Goal: Information Seeking & Learning: Understand process/instructions

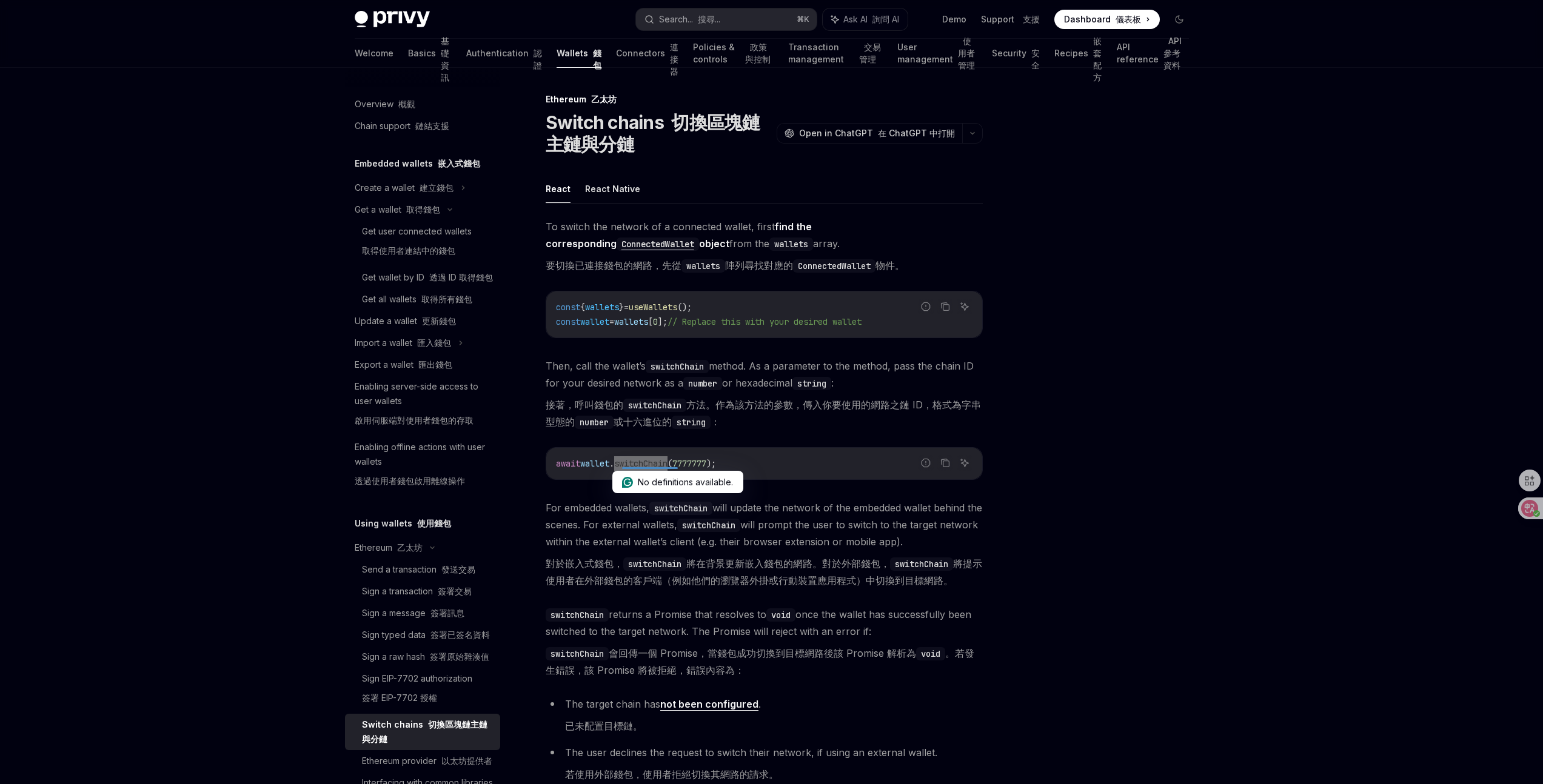
scroll to position [232, 0]
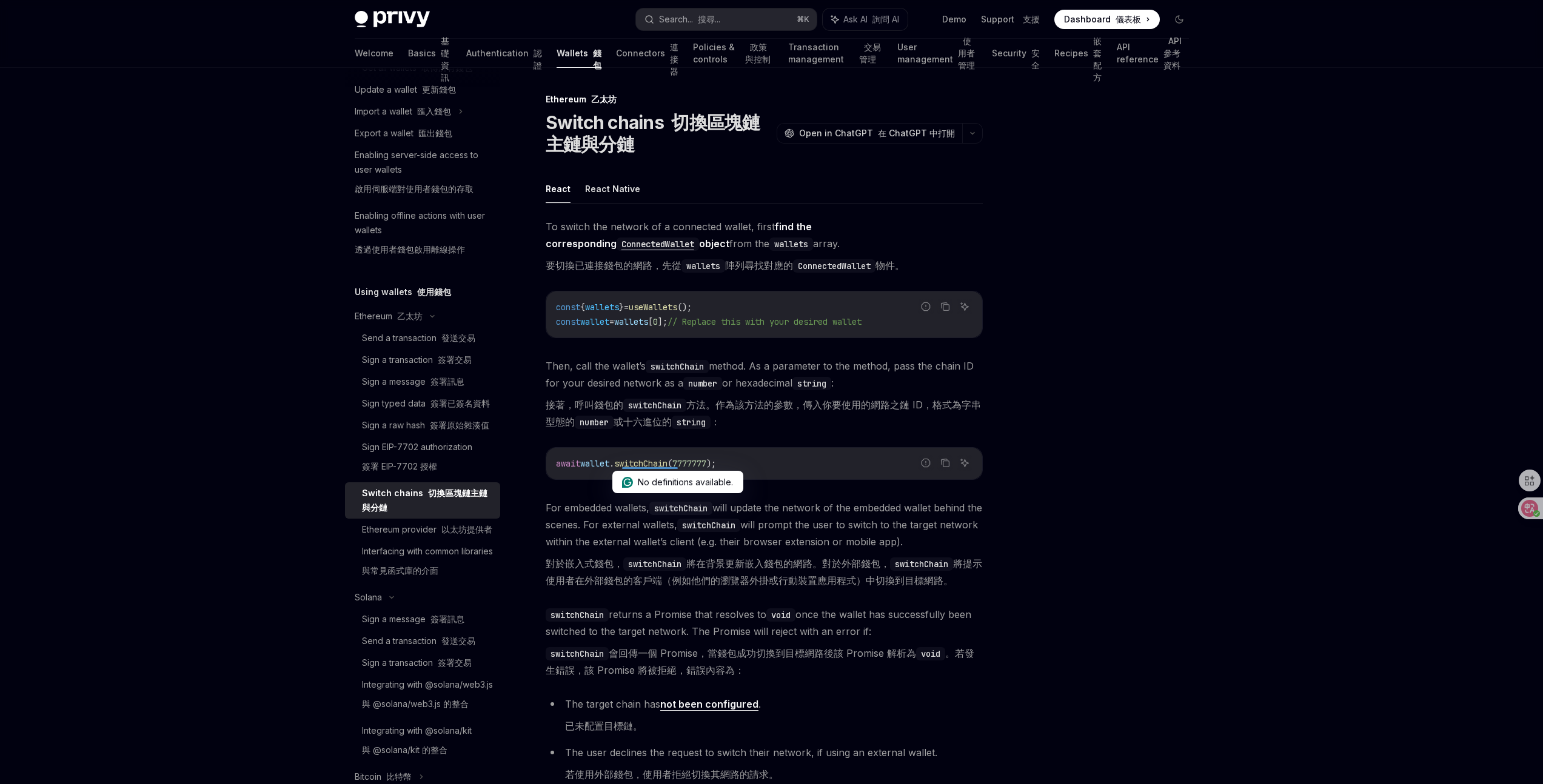
click at [1228, 619] on div "Privy Docs home page Search... 搜尋... ⌘ K Ask AI 詢問 AI Demo Support 支援 Dashboard…" at bounding box center [771, 497] width 1543 height 995
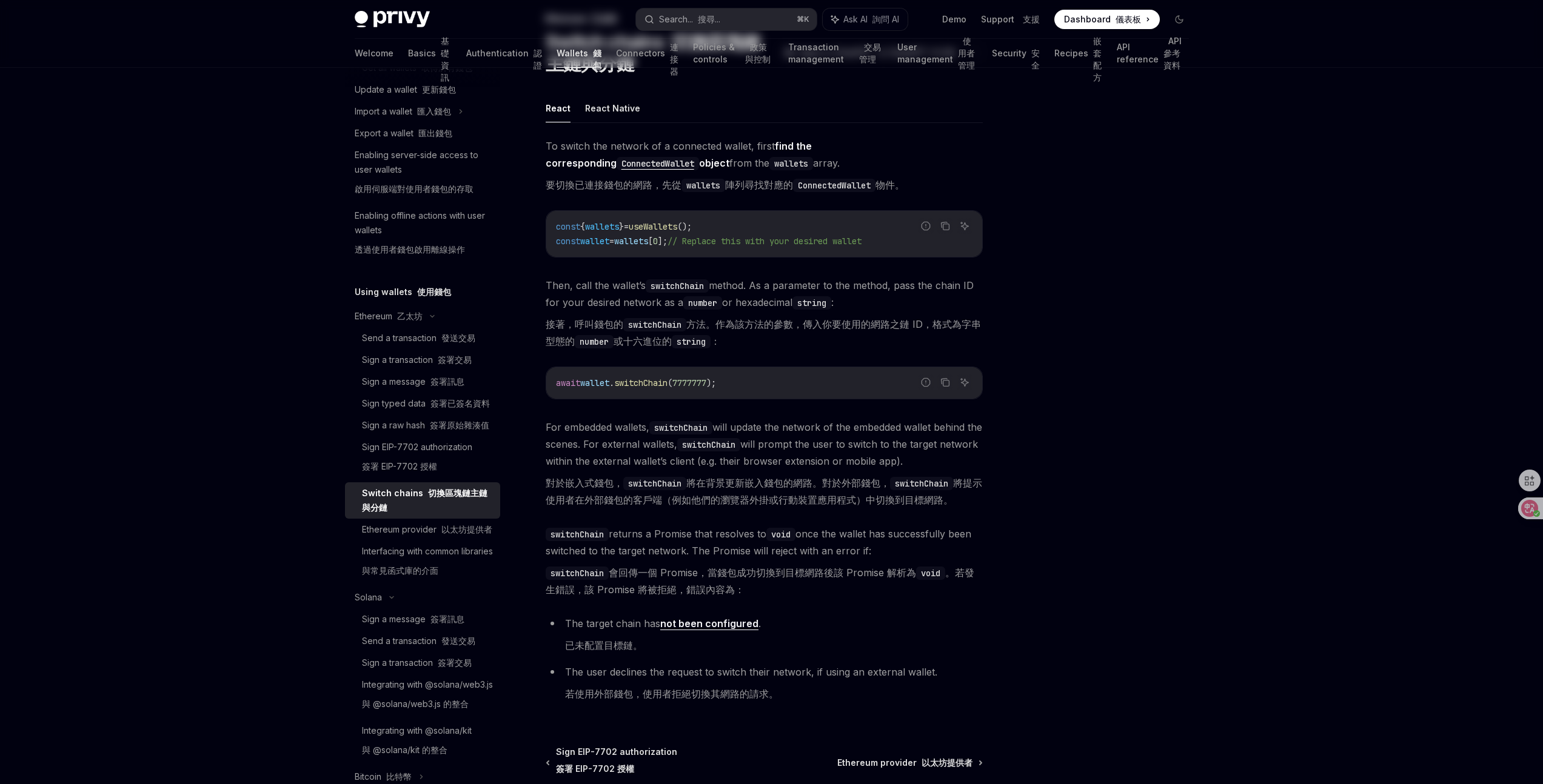
scroll to position [0, 0]
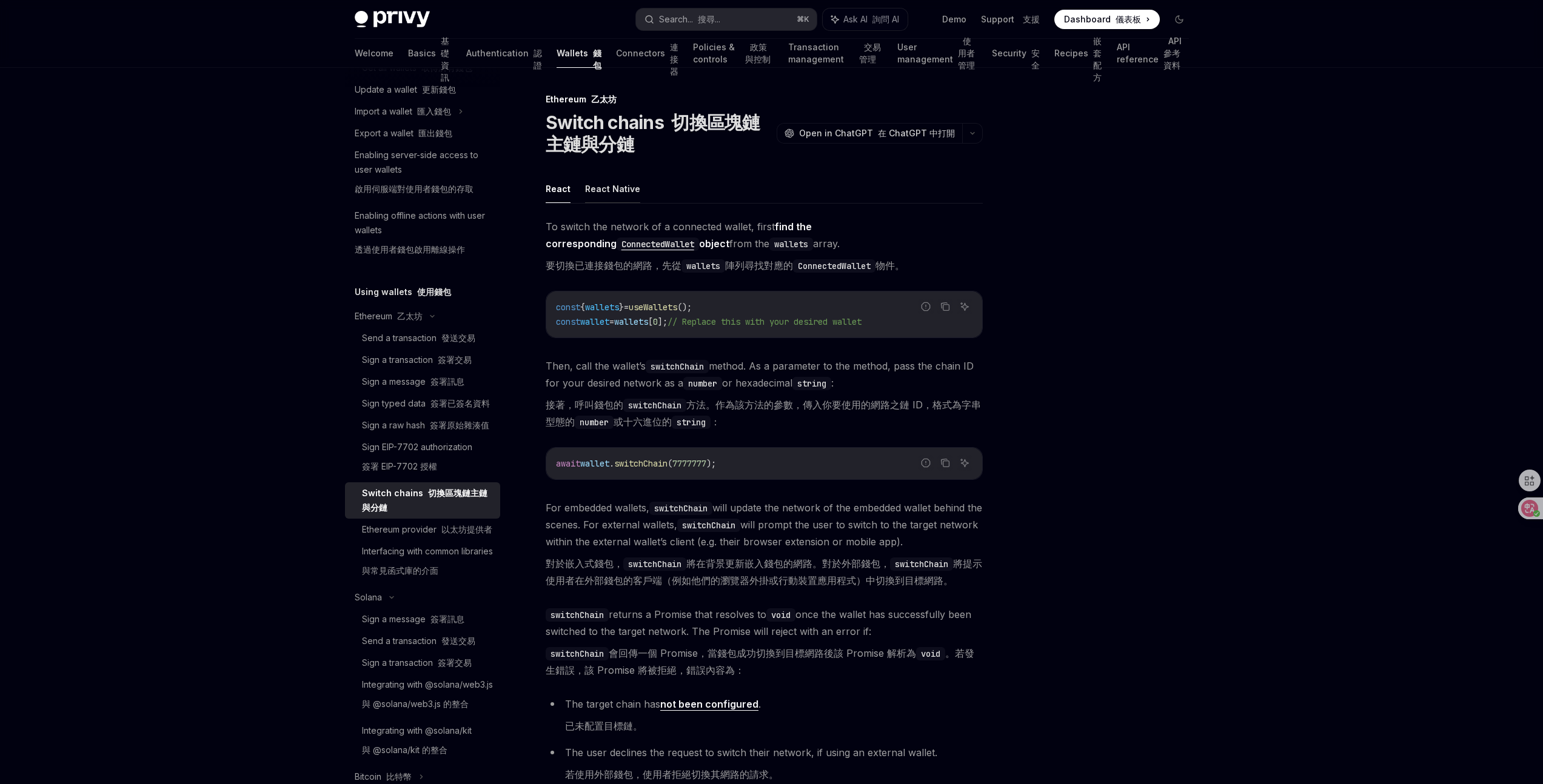
click at [623, 192] on button "React Native" at bounding box center [612, 189] width 55 height 28
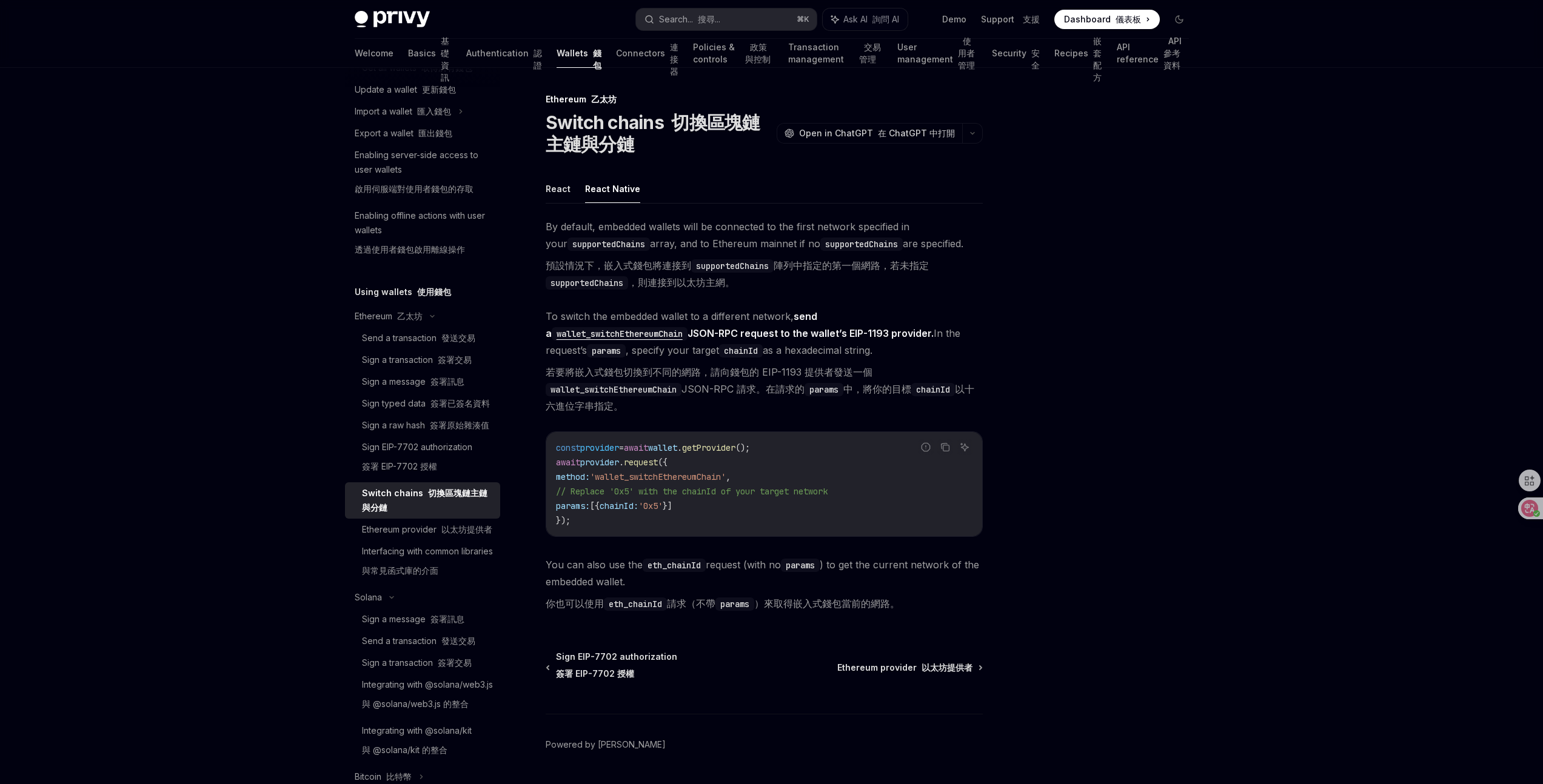
click at [1033, 375] on div at bounding box center [1106, 438] width 184 height 692
click at [459, 534] on font "以太坊提供者" at bounding box center [467, 529] width 51 height 10
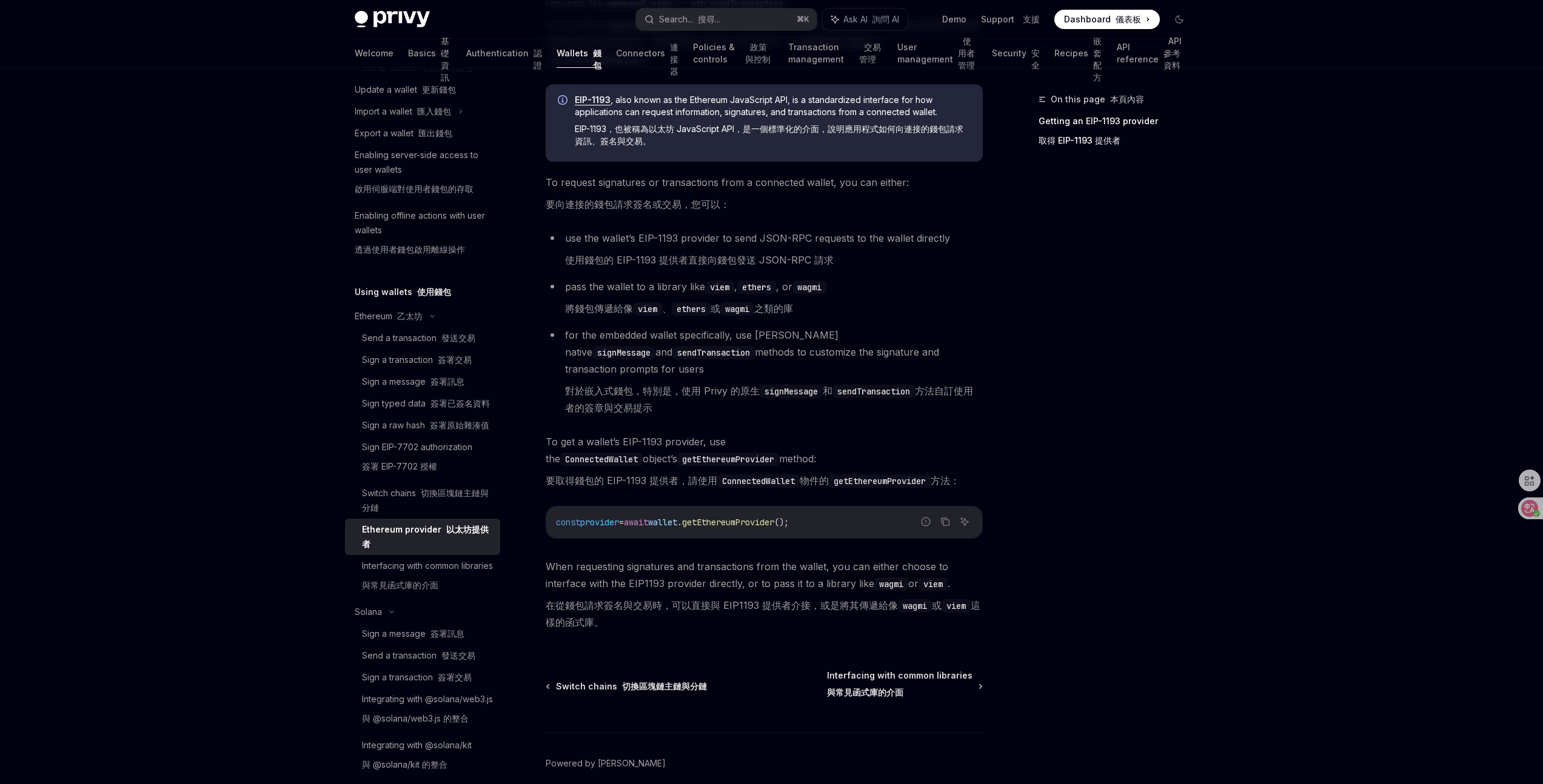
scroll to position [247, 0]
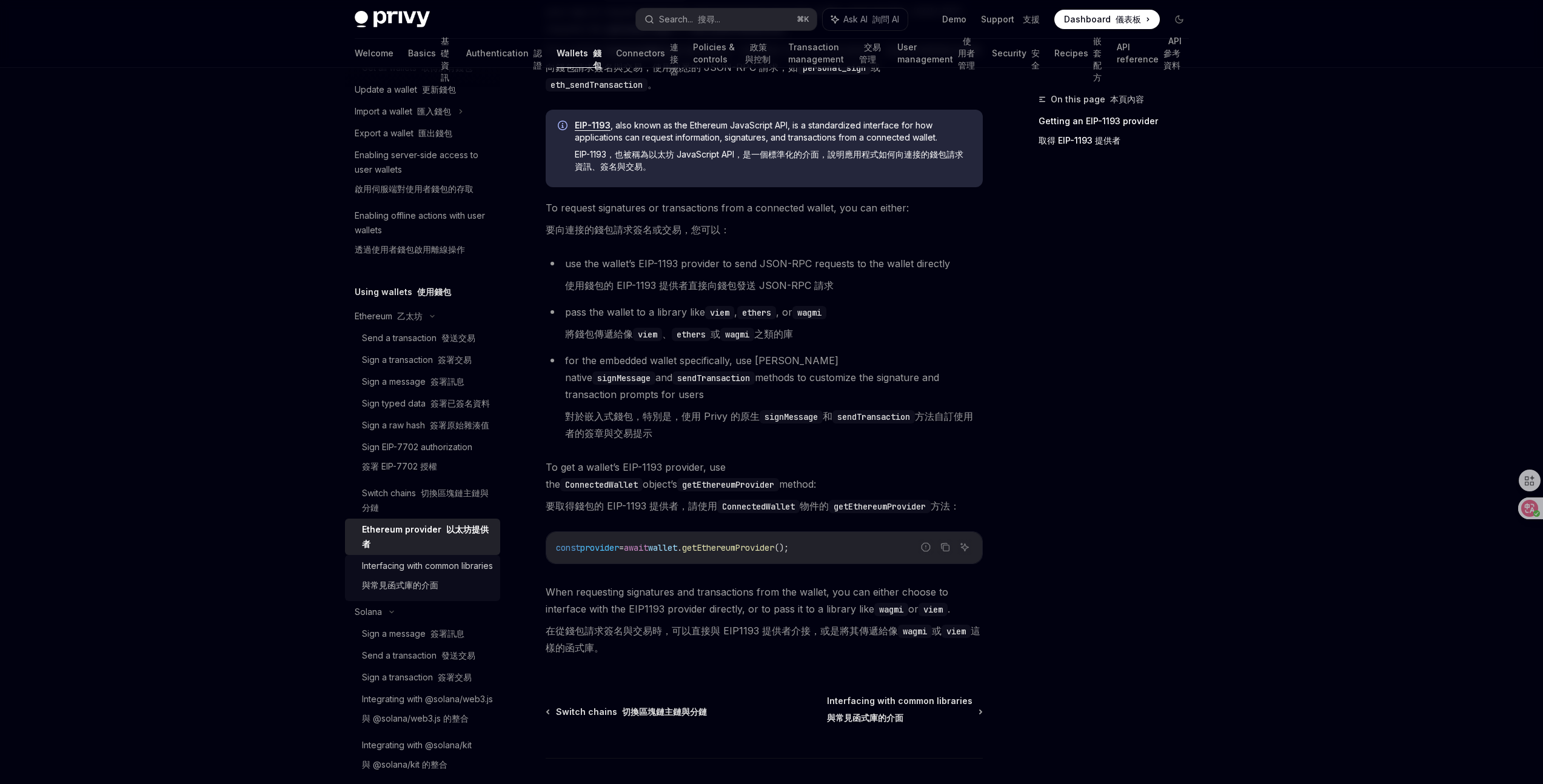
click at [452, 598] on div "Interfacing with common libraries 與常見函式庫的介面" at bounding box center [427, 578] width 131 height 39
click at [412, 598] on div "Interfacing with common libraries 與常見函式庫的介面" at bounding box center [427, 578] width 131 height 39
click at [367, 590] on font "與常見函式庫的介面" at bounding box center [400, 585] width 76 height 10
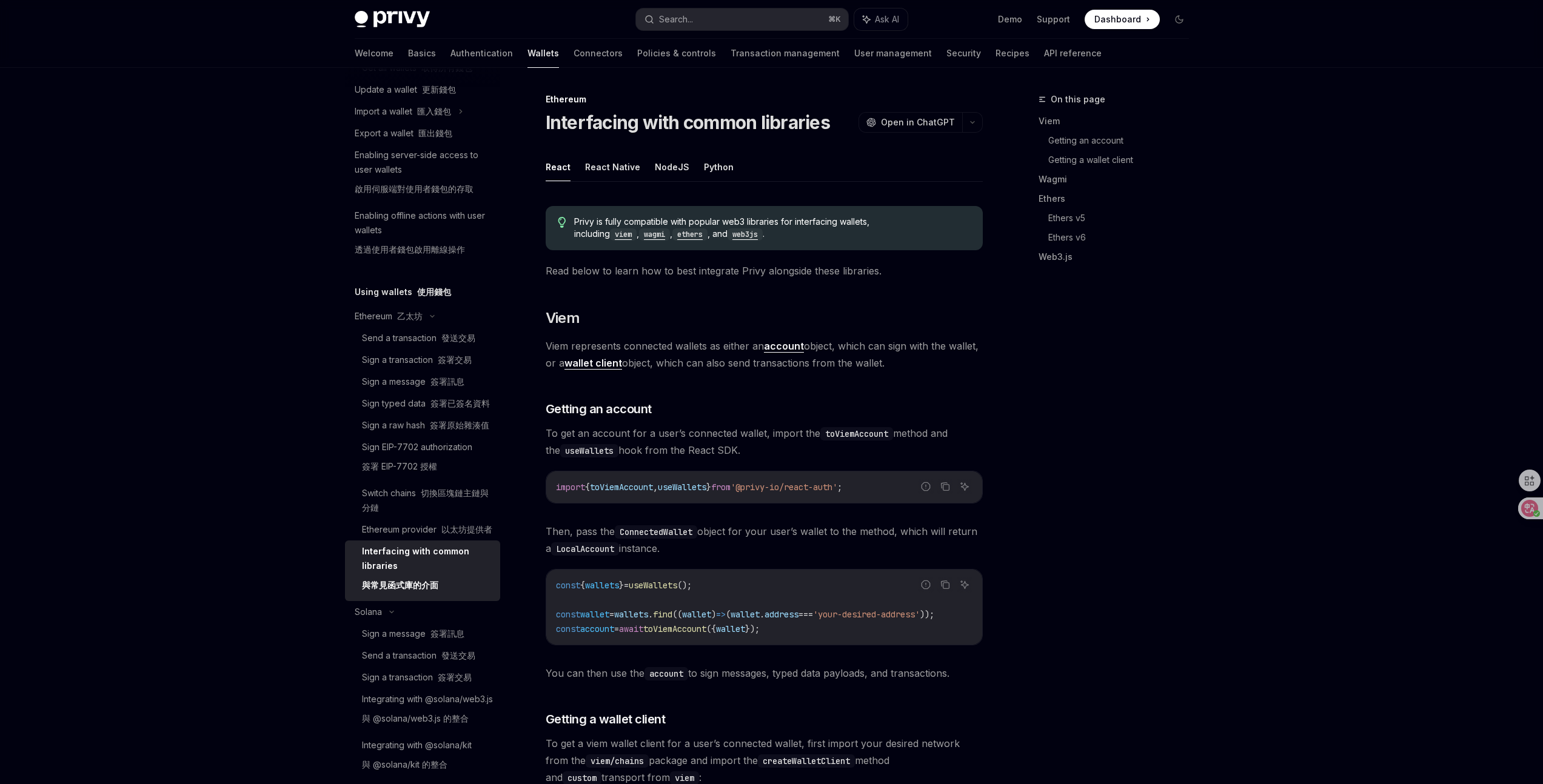
click at [373, 590] on font "與常見函式庫的介面" at bounding box center [400, 585] width 76 height 10
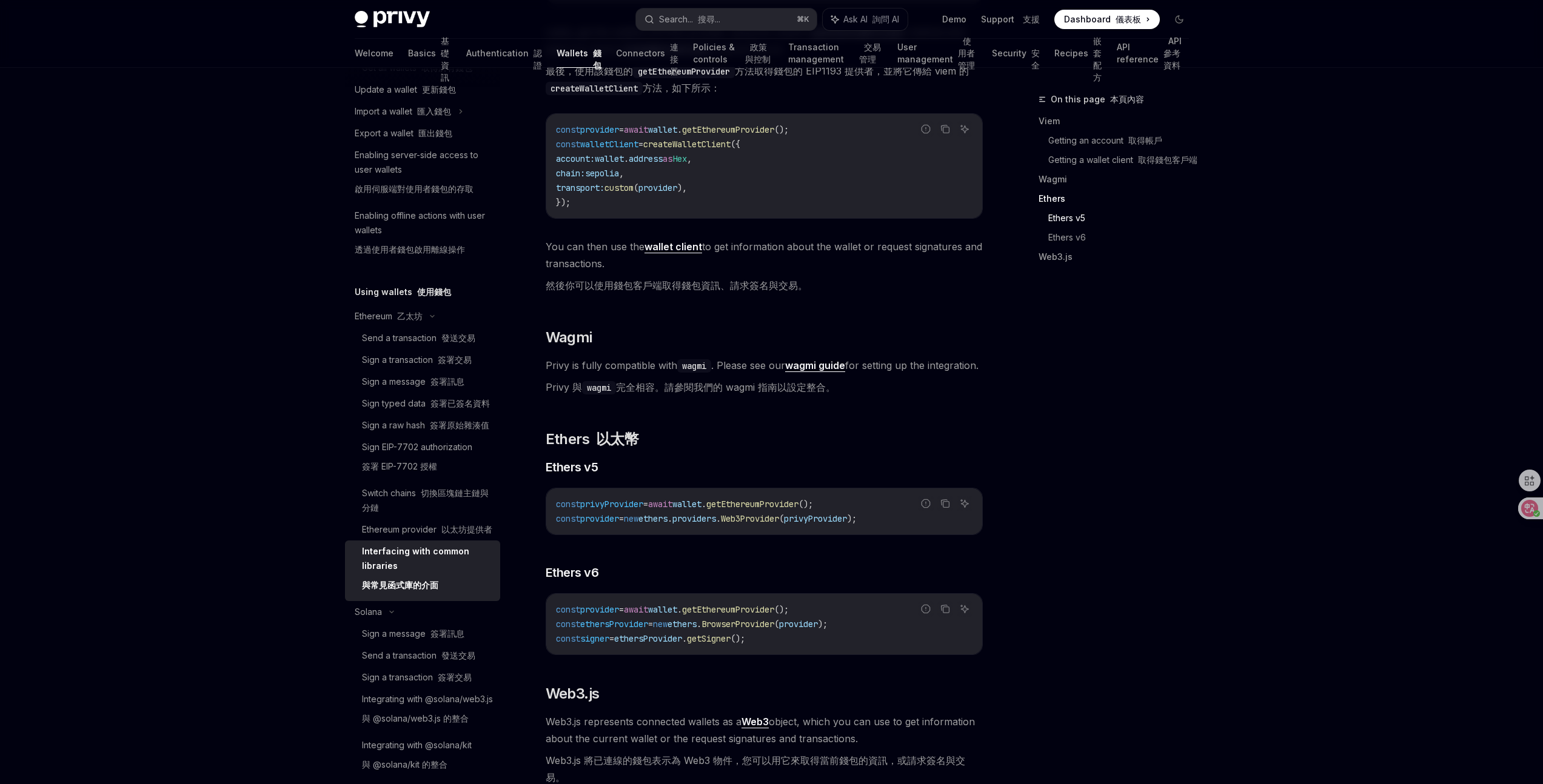
scroll to position [1480, 0]
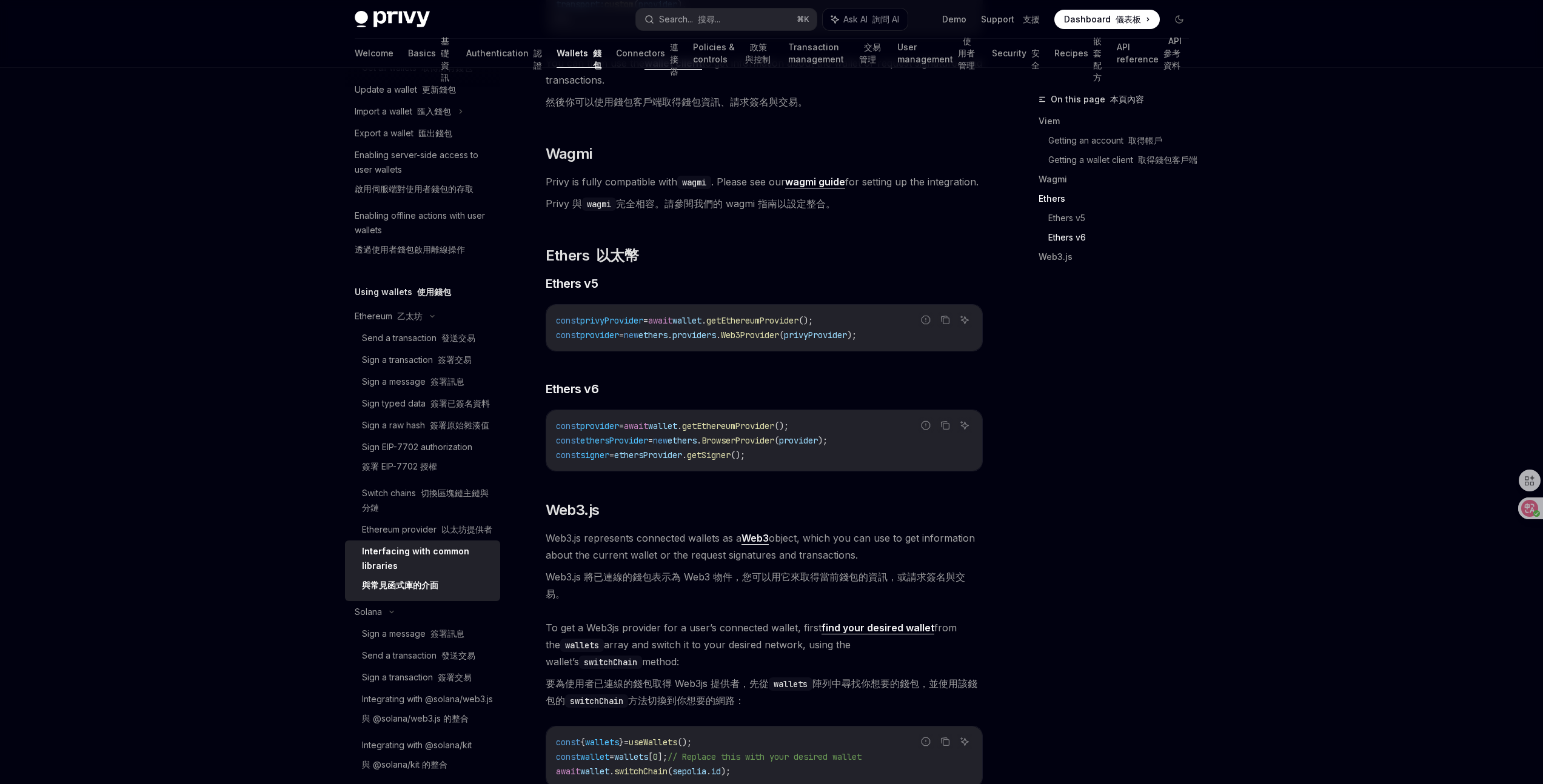
click at [750, 432] on span "getEthereumProvider" at bounding box center [727, 425] width 92 height 10
click at [754, 446] on span "BrowserProvider" at bounding box center [738, 439] width 73 height 10
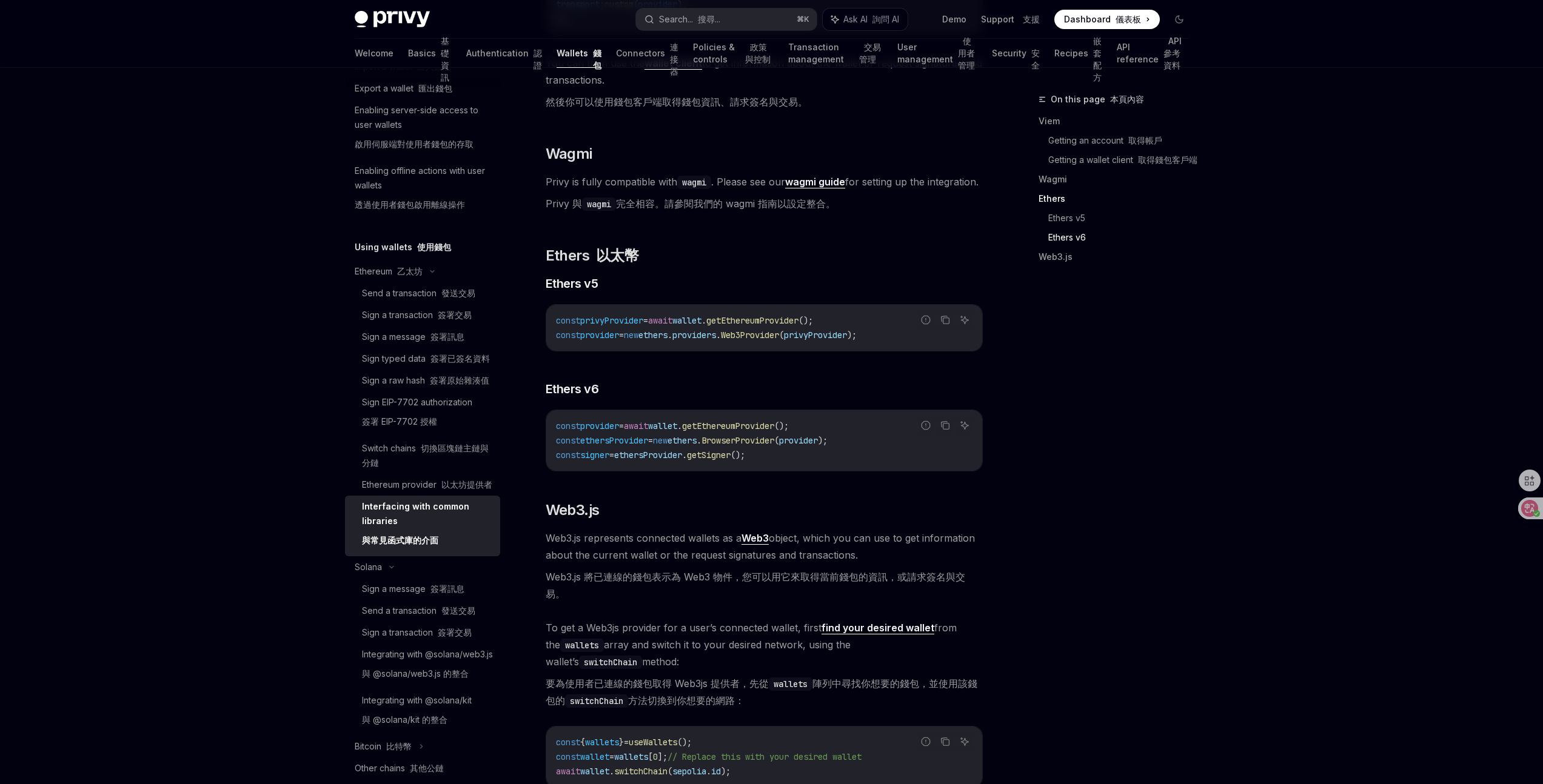
scroll to position [326, 0]
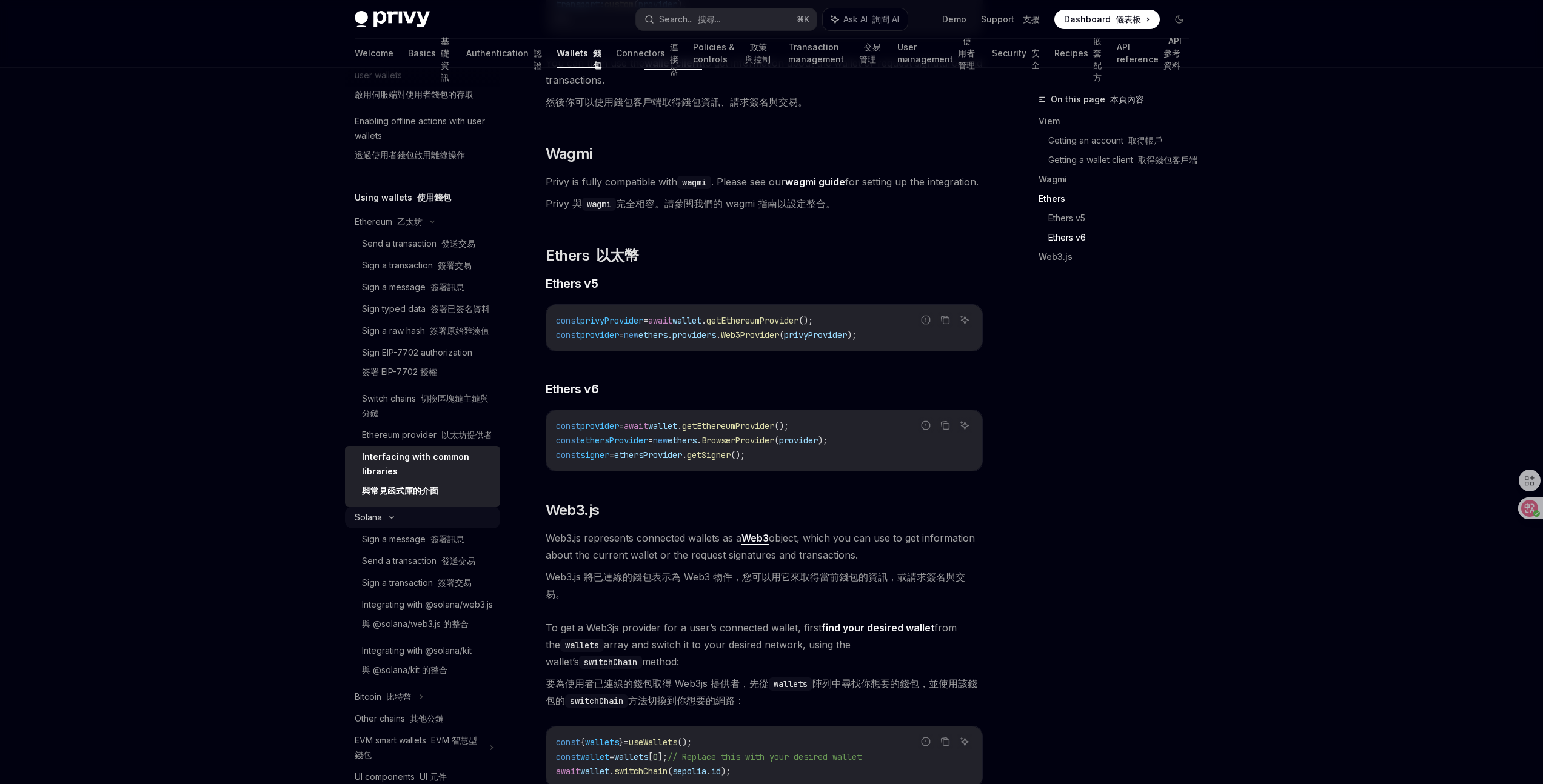
click at [423, 529] on div "Solana" at bounding box center [422, 517] width 155 height 22
click at [421, 529] on div "Solana" at bounding box center [422, 517] width 155 height 22
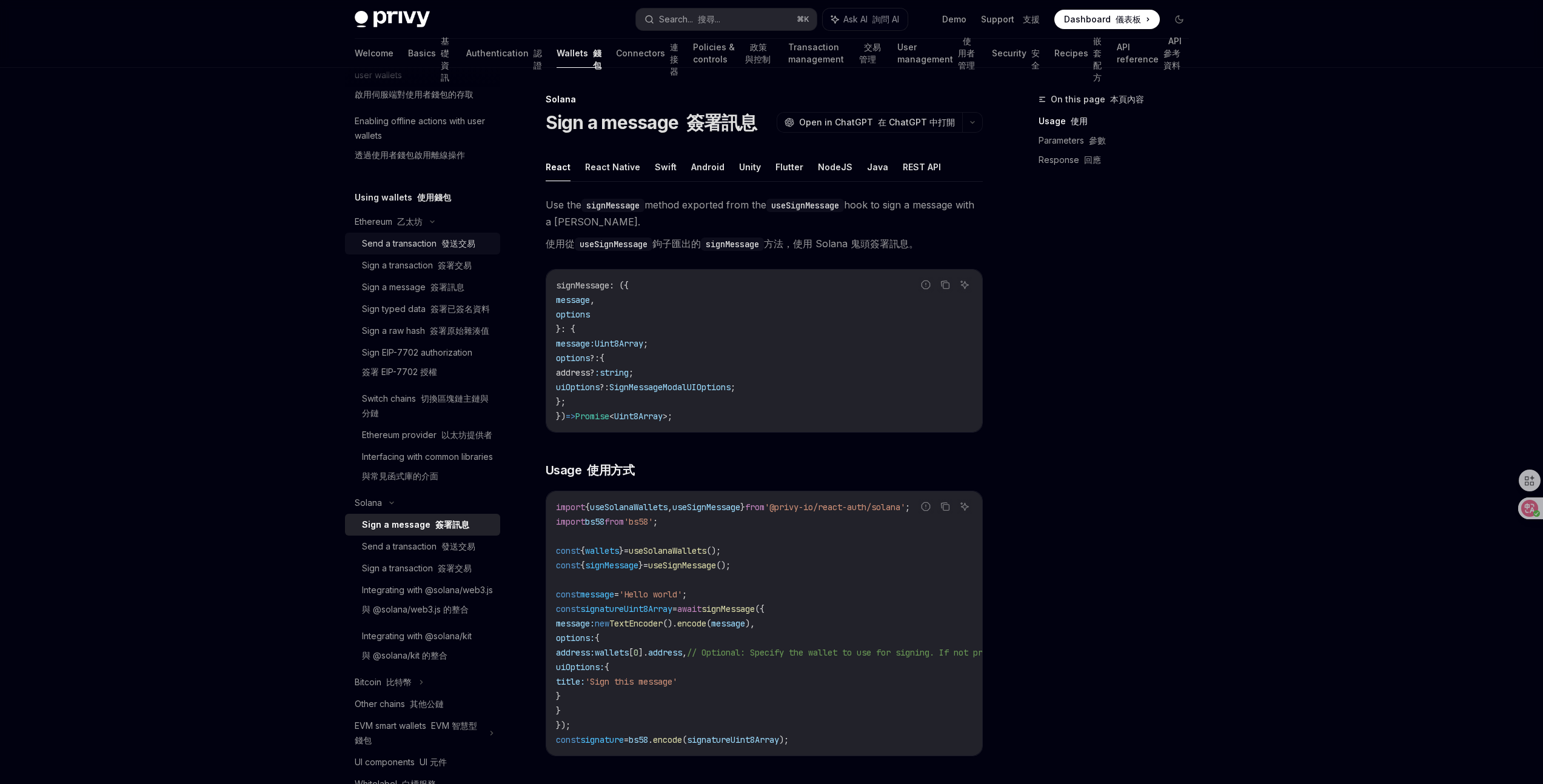
click at [430, 251] on div "Send a transaction 發送交易" at bounding box center [418, 243] width 113 height 14
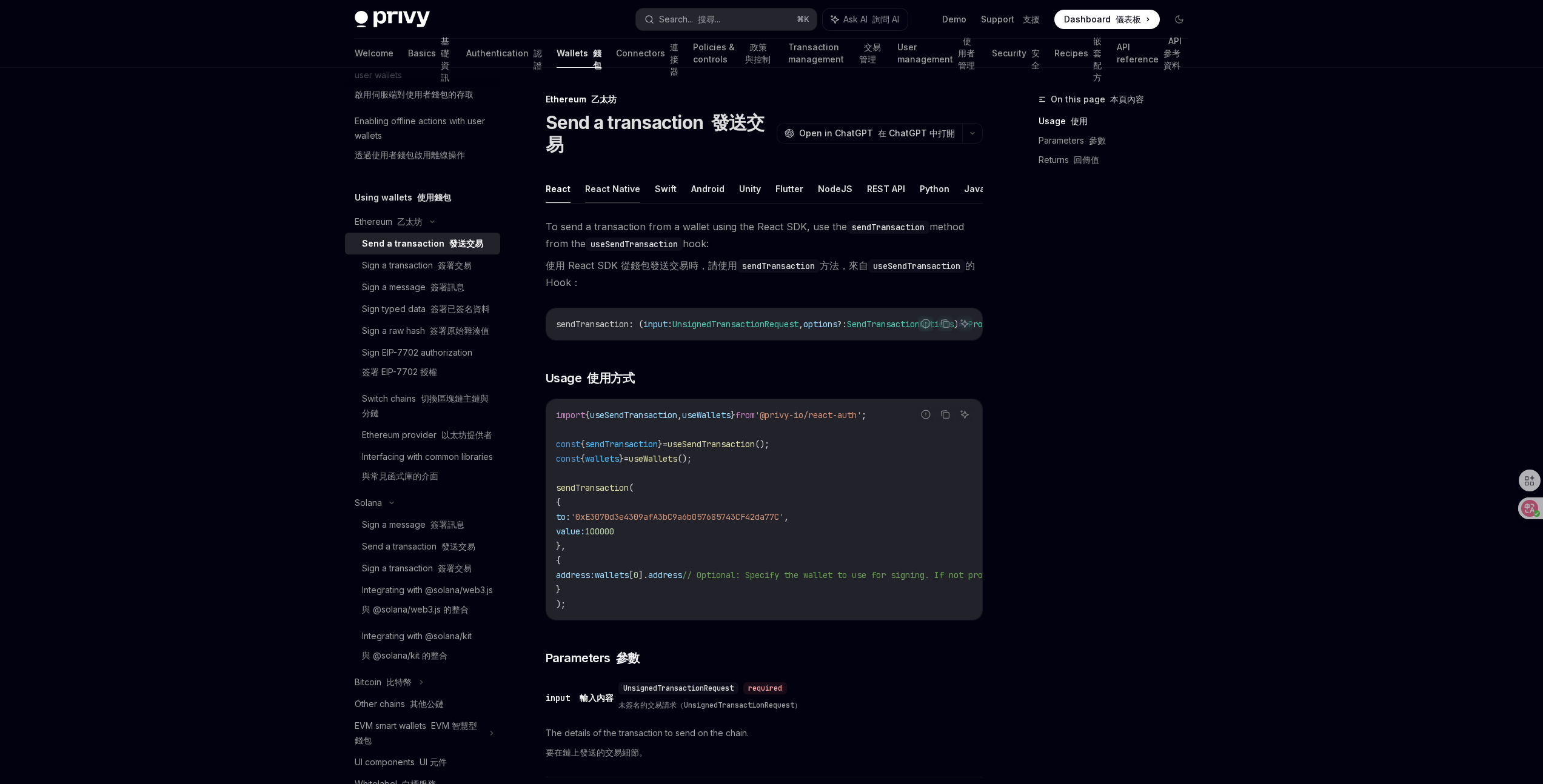
click at [606, 187] on button "React Native" at bounding box center [612, 189] width 55 height 28
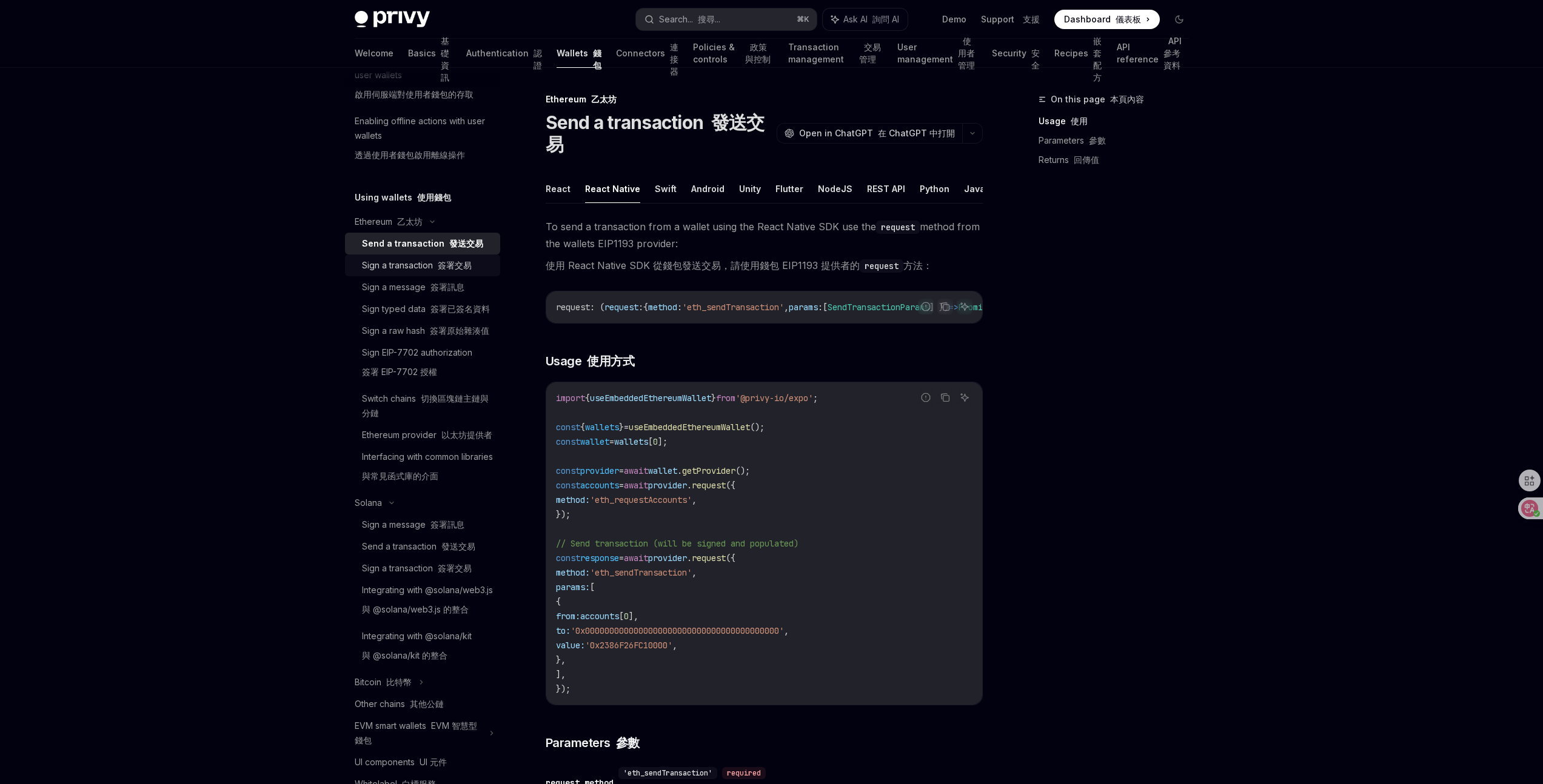
click at [469, 272] on div "Sign a transaction 簽署交易" at bounding box center [417, 265] width 110 height 14
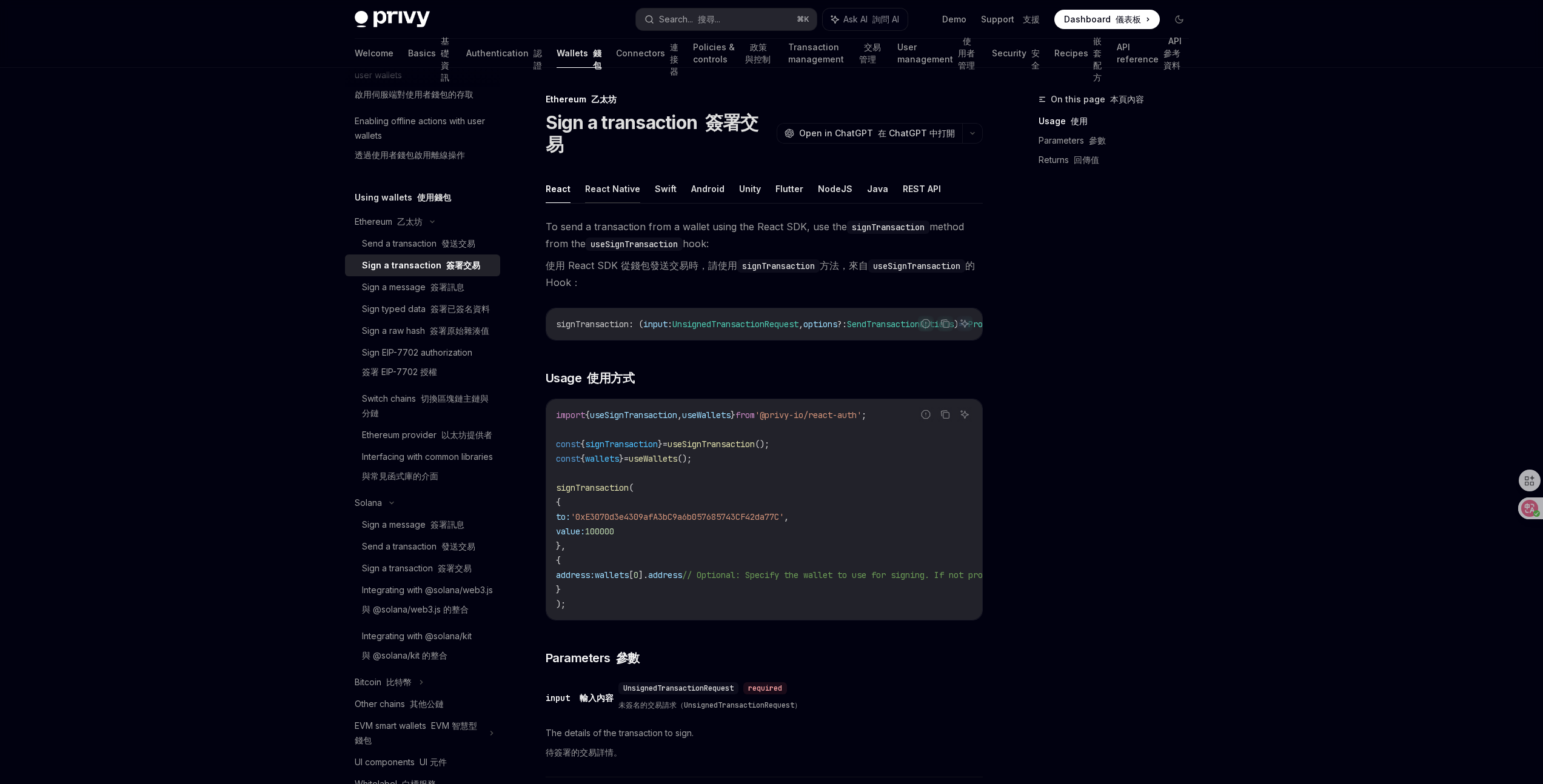
click at [613, 189] on button "React Native" at bounding box center [612, 189] width 55 height 28
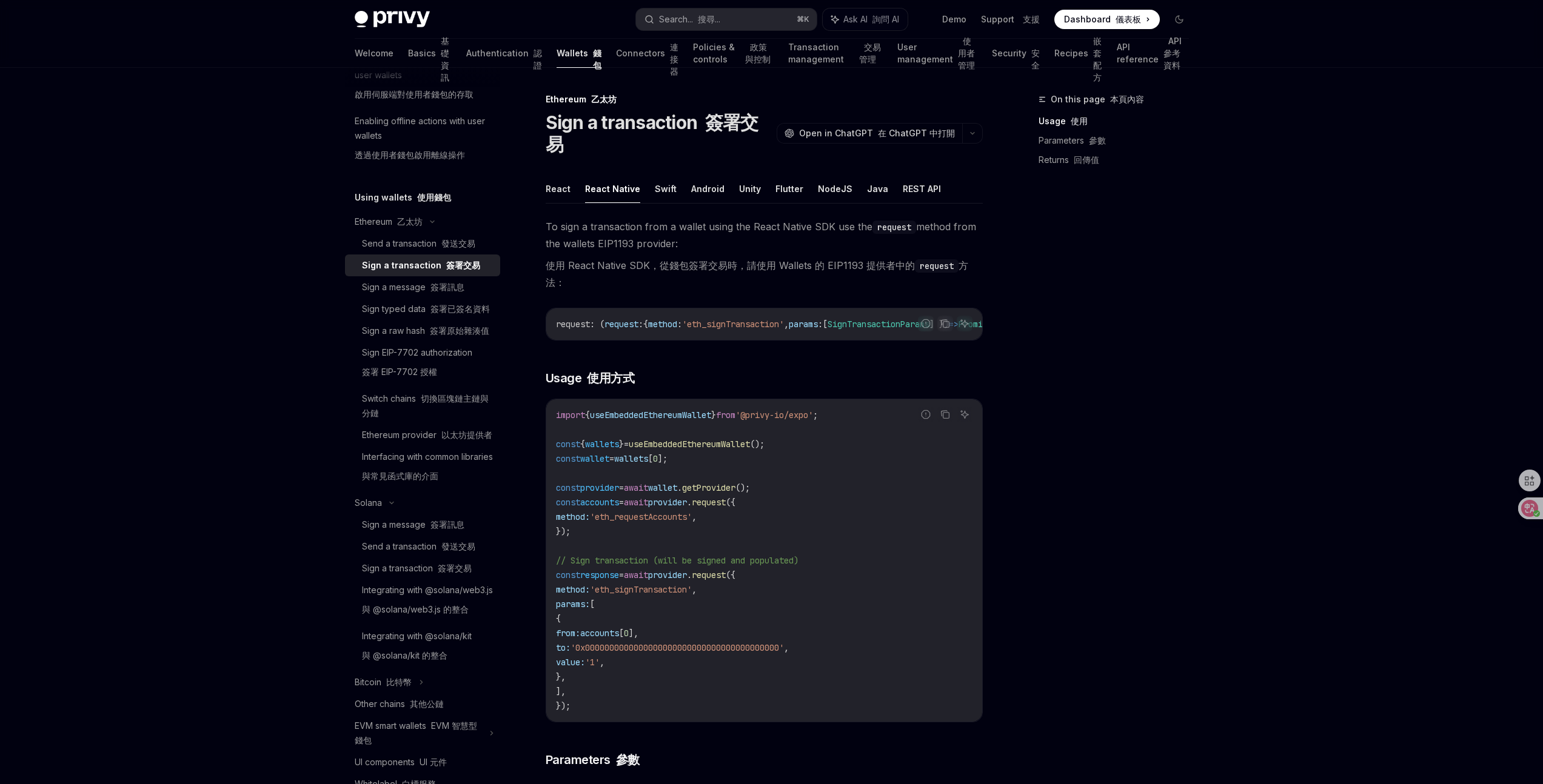
click at [1072, 517] on div "On this page 本頁內容 Usage 使用 Parameters 參數 Returns 回傳值" at bounding box center [1106, 438] width 184 height 692
click at [395, 489] on div "Interfacing with common libraries 與常見函式庫的介面" at bounding box center [427, 469] width 131 height 39
type textarea "*"
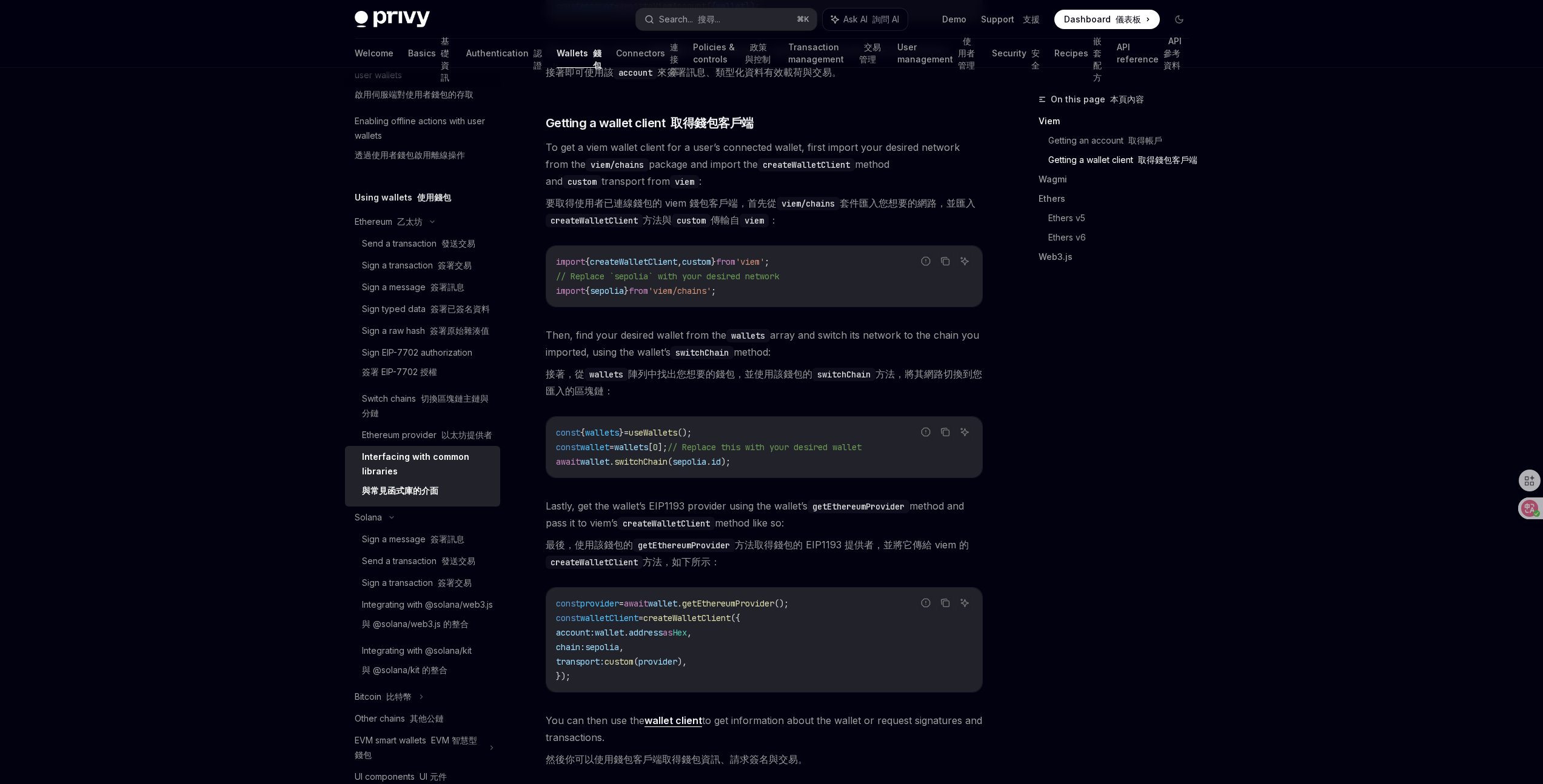
scroll to position [885, 0]
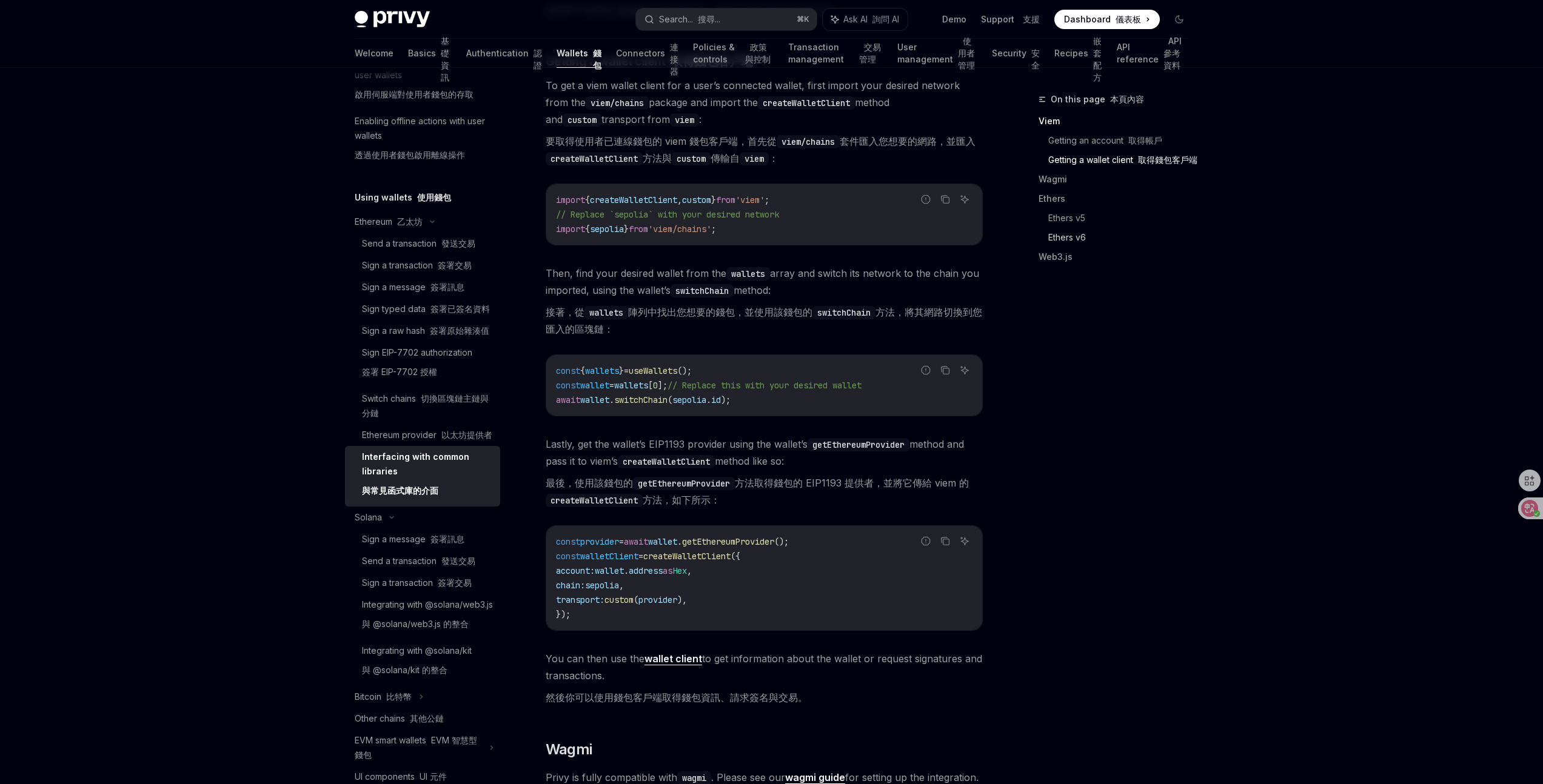
click at [1082, 247] on link "Ethers v6" at bounding box center [1123, 237] width 150 height 19
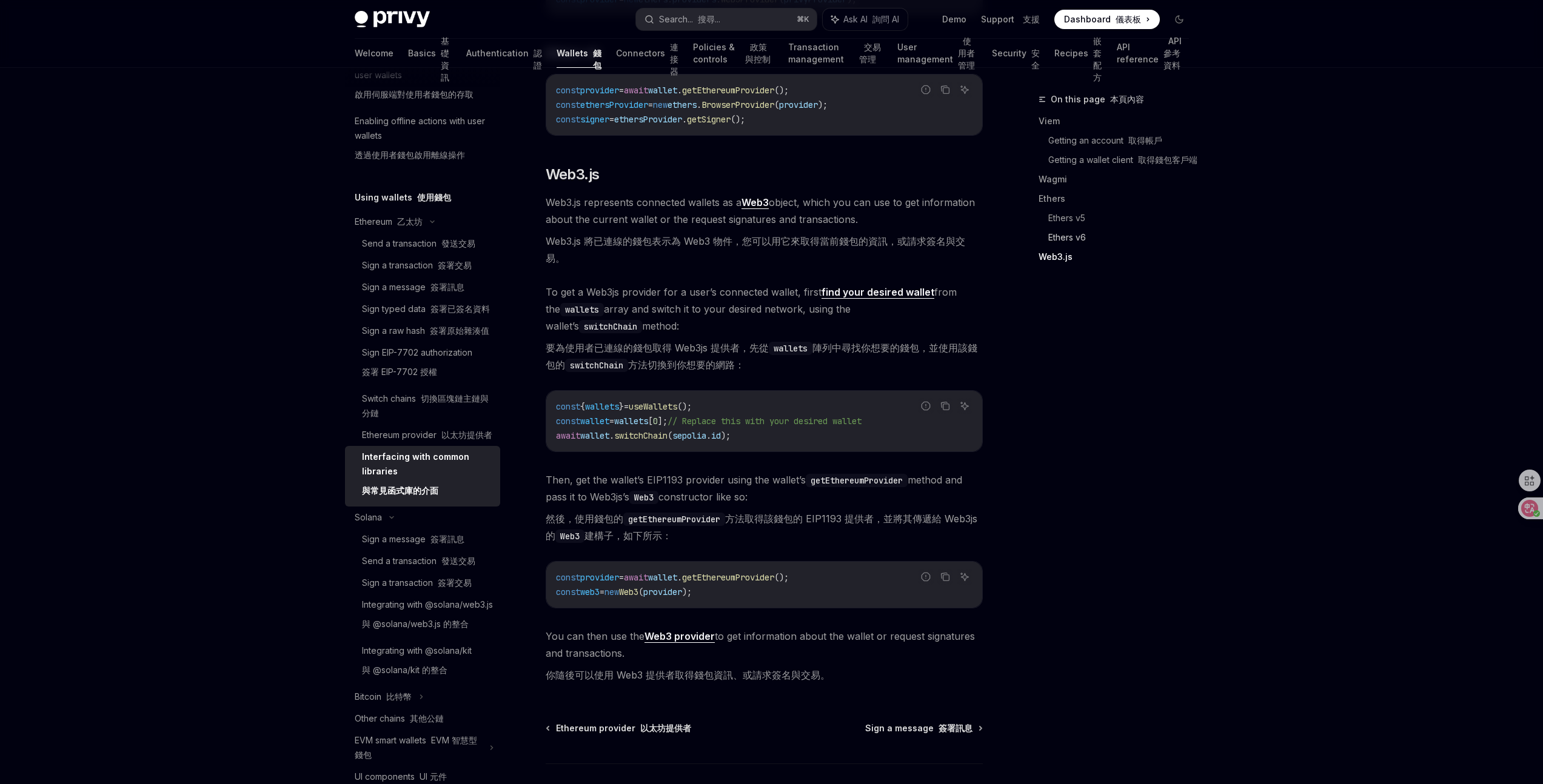
scroll to position [1820, 0]
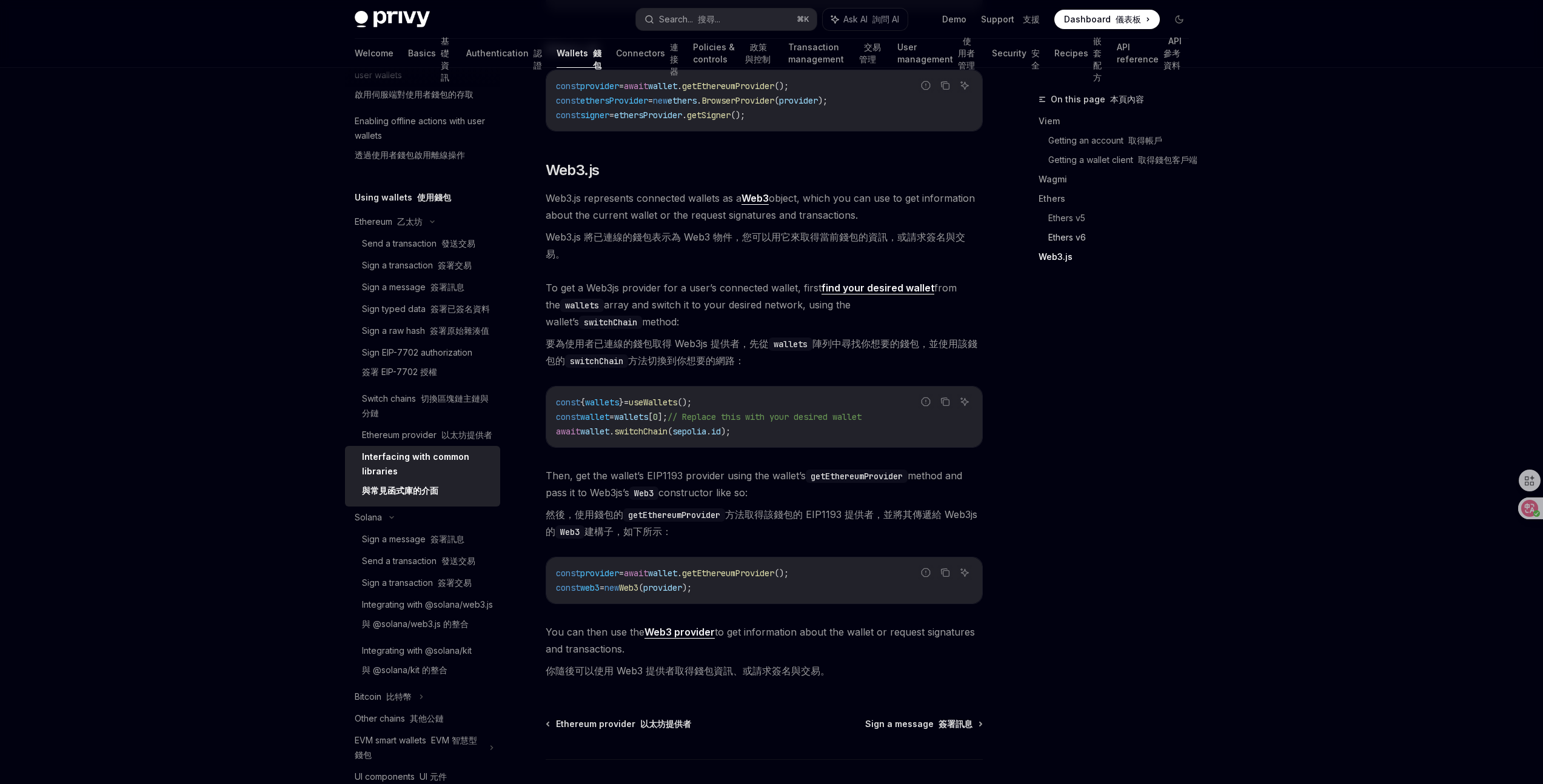
click at [1081, 247] on link "Ethers v6" at bounding box center [1123, 237] width 150 height 19
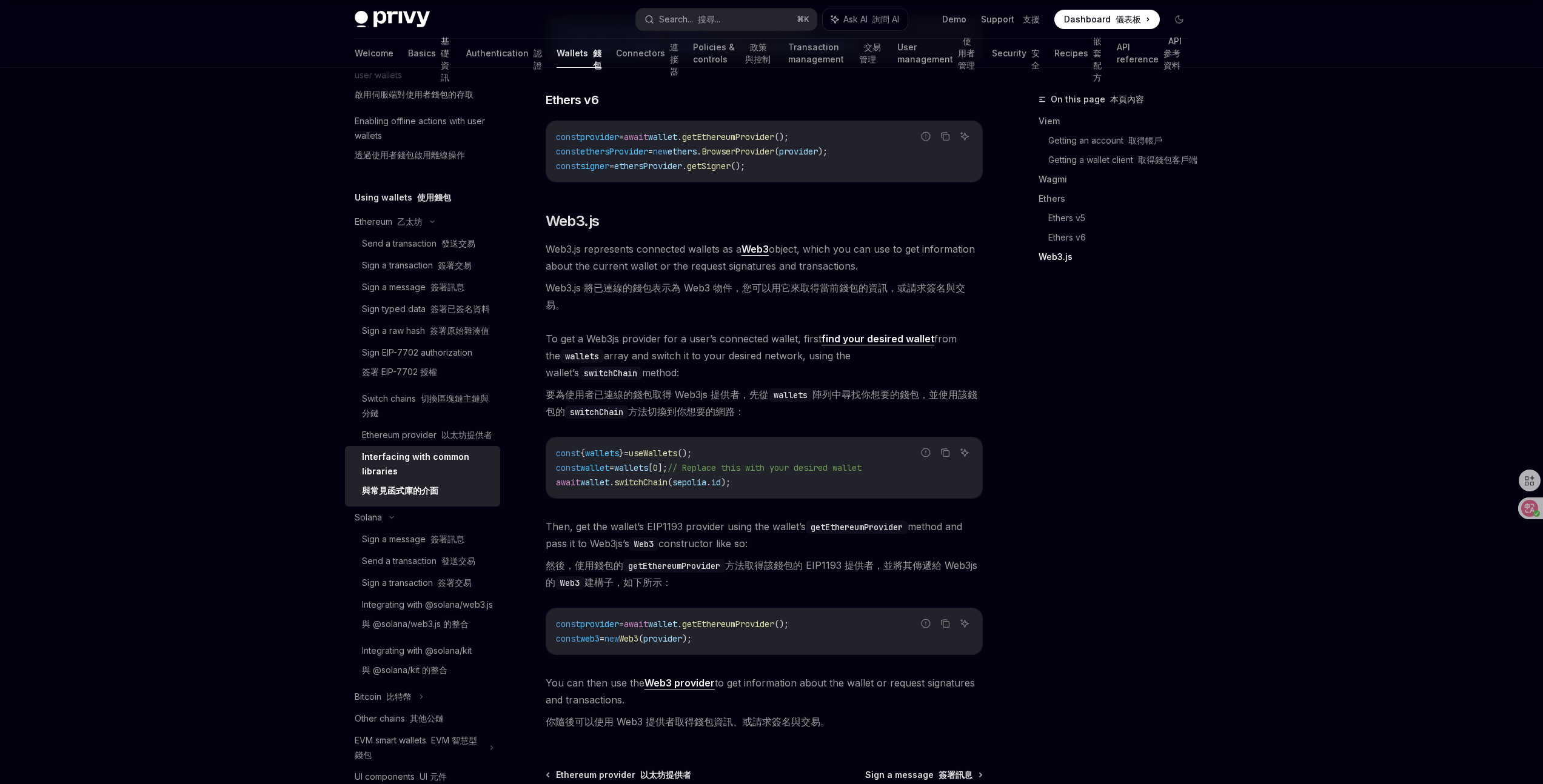
scroll to position [1672, 0]
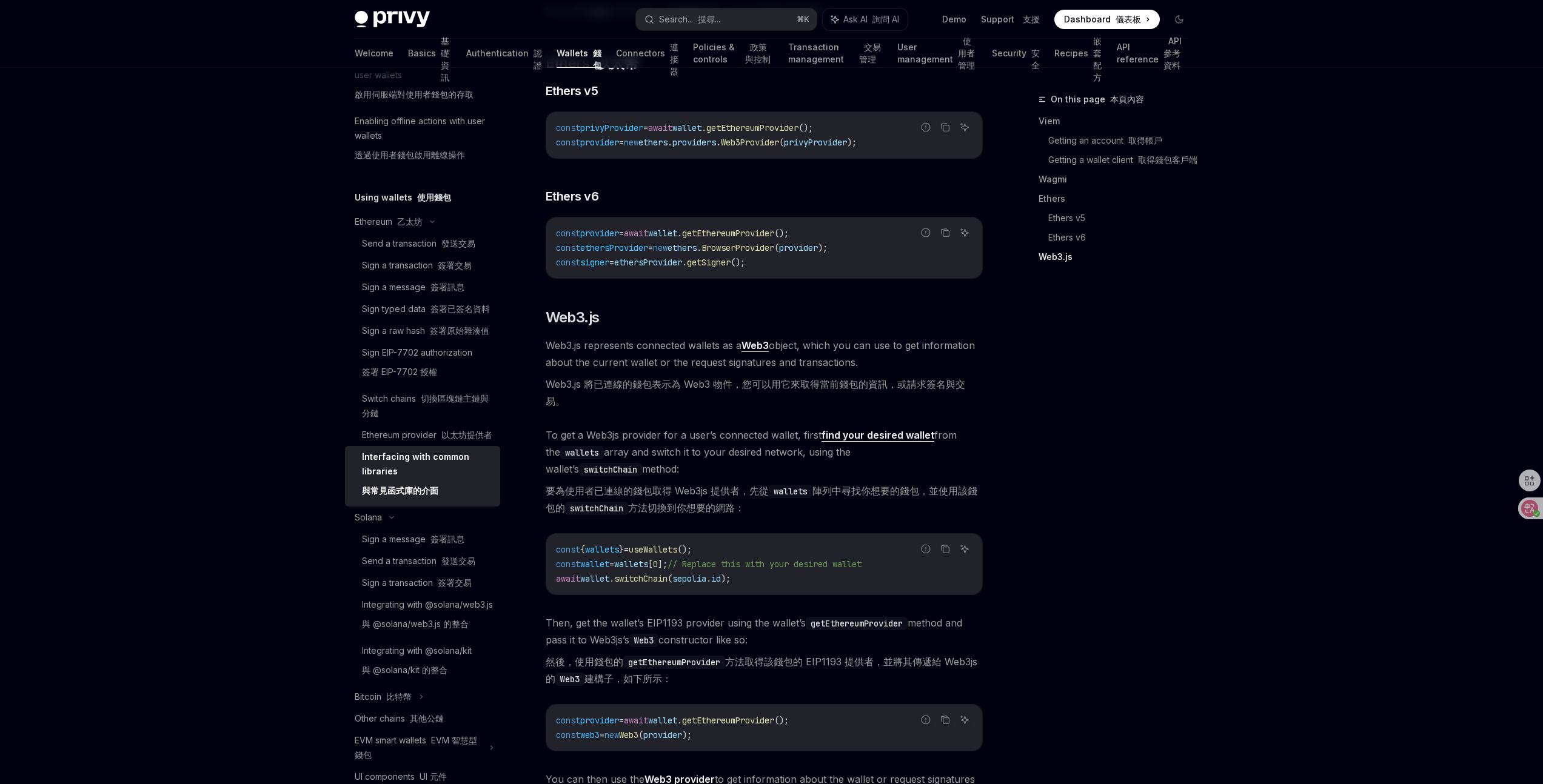
click at [605, 268] on span "signer" at bounding box center [594, 262] width 29 height 10
click at [609, 268] on span "signer" at bounding box center [594, 262] width 29 height 10
